Goal: Information Seeking & Learning: Learn about a topic

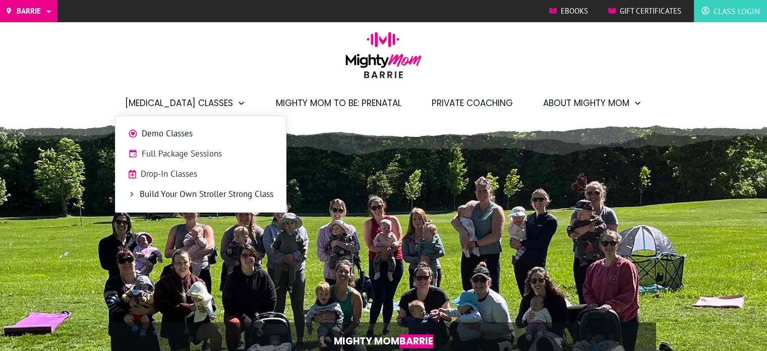
click at [172, 175] on span "Drop-In Classes" at bounding box center [207, 173] width 133 height 13
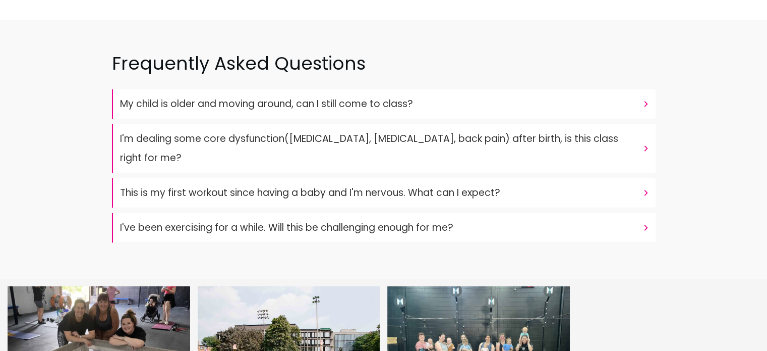
scroll to position [3665, 0]
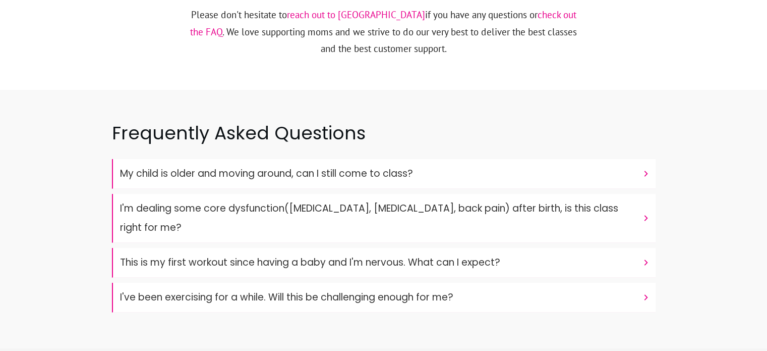
click at [346, 166] on font "My child is older and moving around, can I still come to class?" at bounding box center [266, 173] width 293 height 14
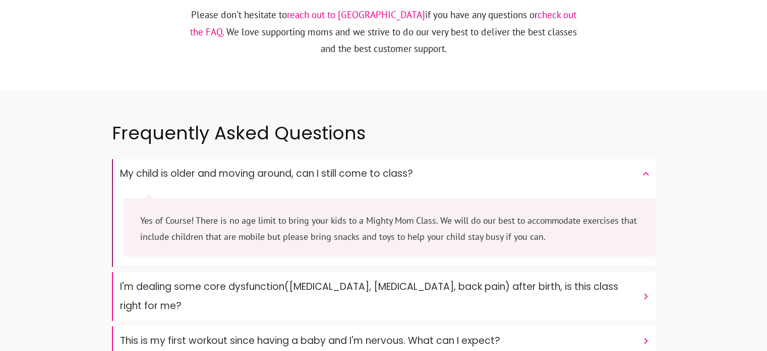
click at [359, 279] on font "I'm dealing some core dysfunction(prolapse, diastasis recti, back pain) after b…" at bounding box center [369, 295] width 498 height 33
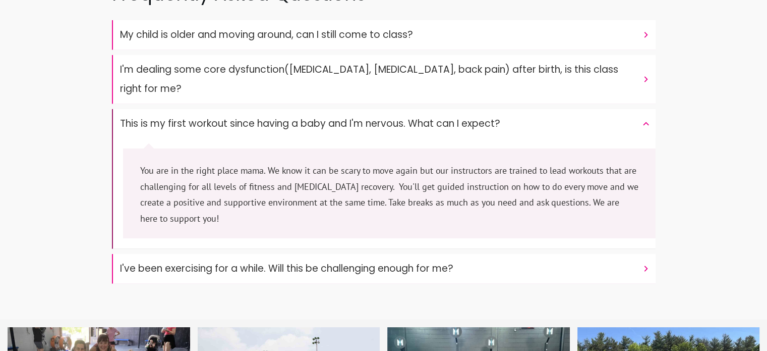
scroll to position [3809, 0]
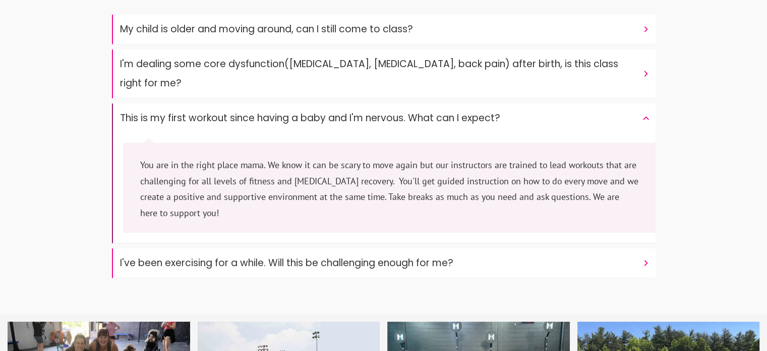
click at [409, 256] on font "I've been exercising for a while. Will this be challenging enough for me?" at bounding box center [286, 263] width 333 height 14
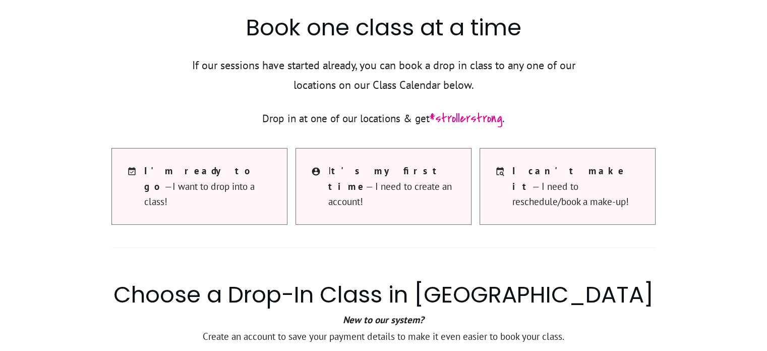
scroll to position [0, 0]
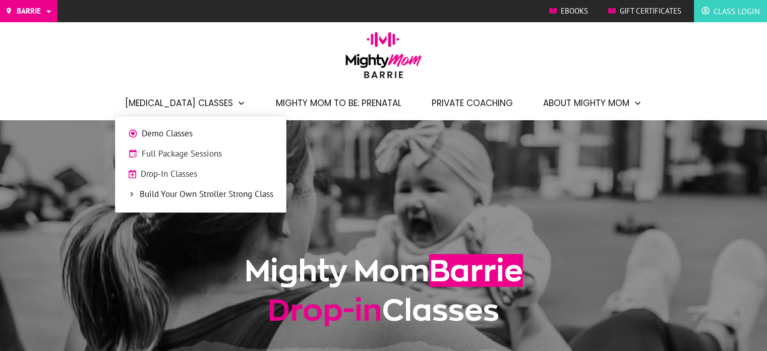
click at [192, 171] on span "Drop-In Classes" at bounding box center [207, 173] width 133 height 13
